Goal: Navigation & Orientation: Go to known website

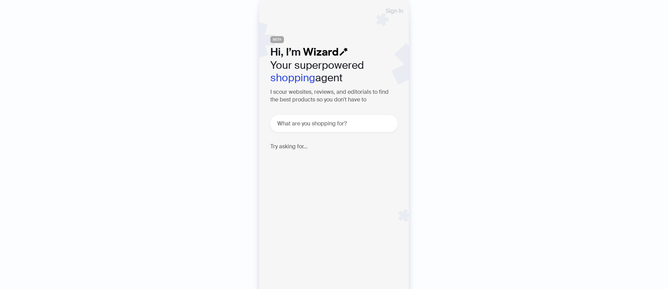
click at [396, 11] on span "Sign In" at bounding box center [394, 11] width 17 height 6
